Goal: Information Seeking & Learning: Learn about a topic

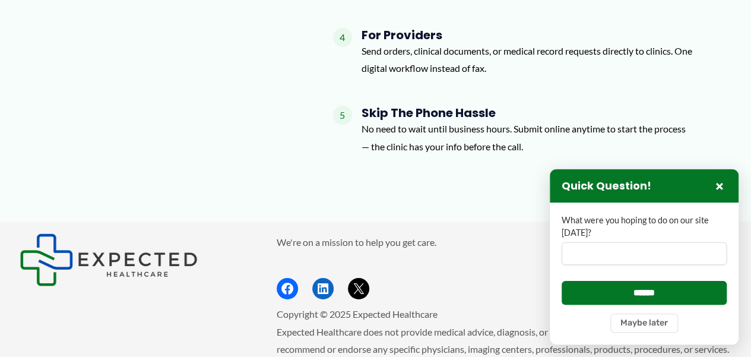
scroll to position [1867, 0]
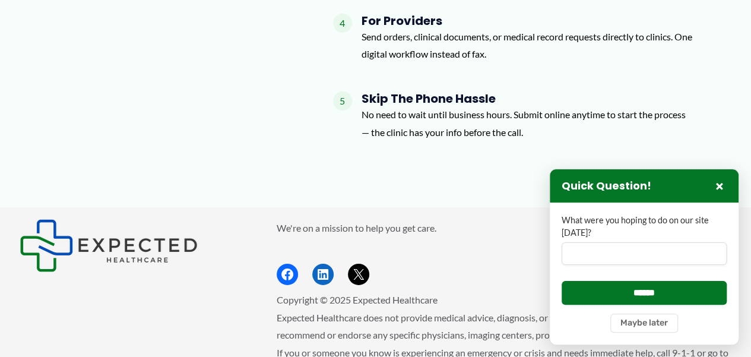
drag, startPoint x: 704, startPoint y: 277, endPoint x: 737, endPoint y: 201, distance: 82.9
click at [737, 201] on div "**********" at bounding box center [644, 257] width 190 height 176
drag, startPoint x: 737, startPoint y: 201, endPoint x: 723, endPoint y: 187, distance: 20.2
click at [723, 187] on div "Quick Question! ×" at bounding box center [644, 185] width 189 height 33
click at [723, 187] on button "×" at bounding box center [719, 186] width 14 height 14
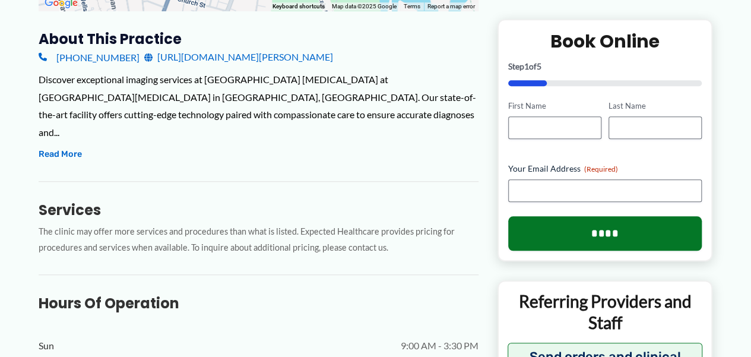
scroll to position [475, 0]
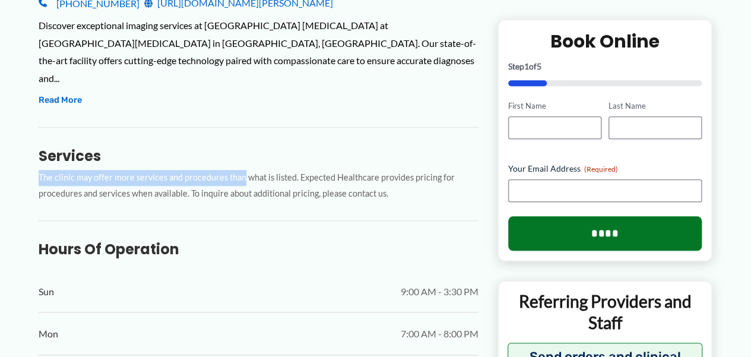
drag, startPoint x: 241, startPoint y: 134, endPoint x: 139, endPoint y: 92, distance: 110.5
click at [139, 127] on div "Services The clinic may offer more services and procedures than what is listed.…" at bounding box center [259, 164] width 440 height 75
click at [63, 93] on button "Read More" at bounding box center [60, 100] width 43 height 14
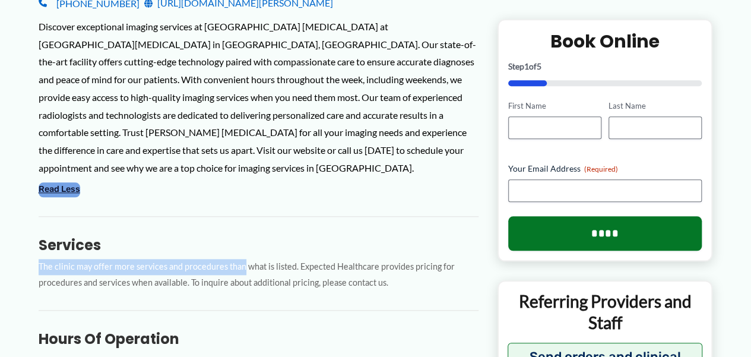
scroll to position [564, 0]
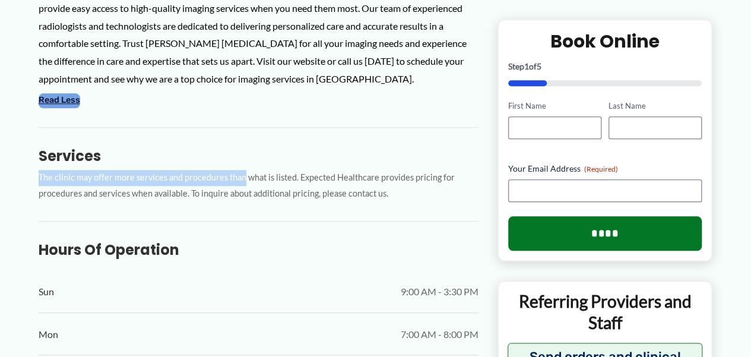
click at [63, 93] on button "Read Less" at bounding box center [60, 100] width 42 height 14
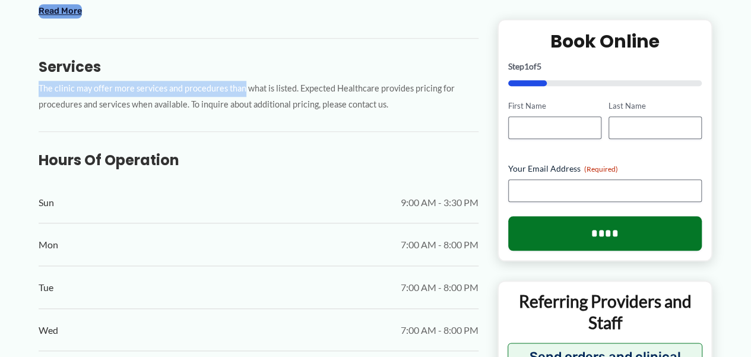
scroll to position [475, 0]
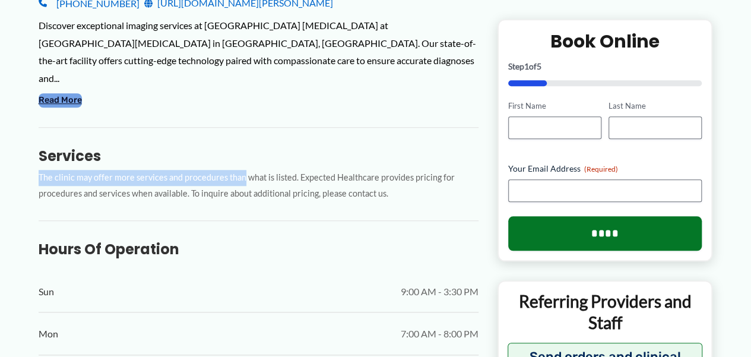
click at [63, 93] on button "Read More" at bounding box center [60, 100] width 43 height 14
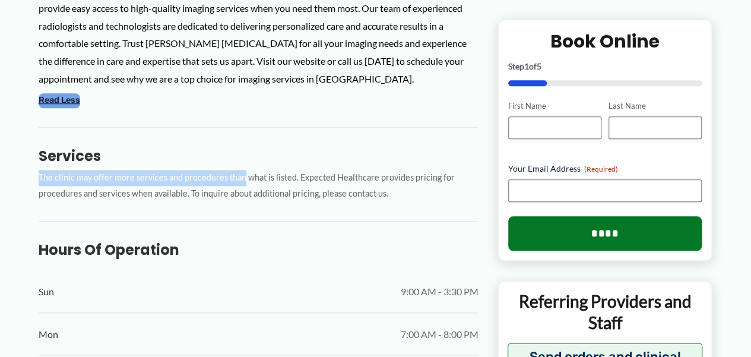
click at [63, 93] on button "Read Less" at bounding box center [60, 100] width 42 height 14
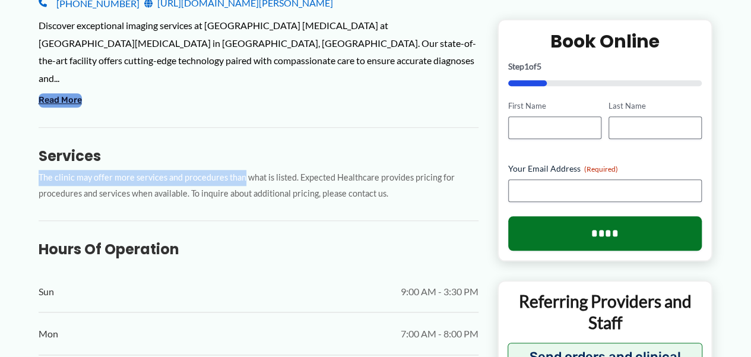
click at [63, 93] on button "Read More" at bounding box center [60, 100] width 43 height 14
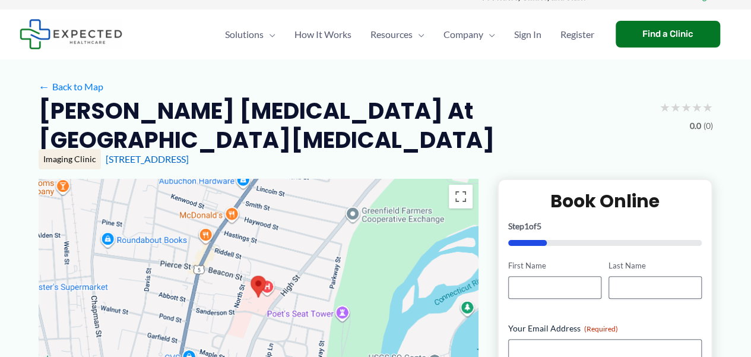
scroll to position [0, 0]
